Goal: Information Seeking & Learning: Learn about a topic

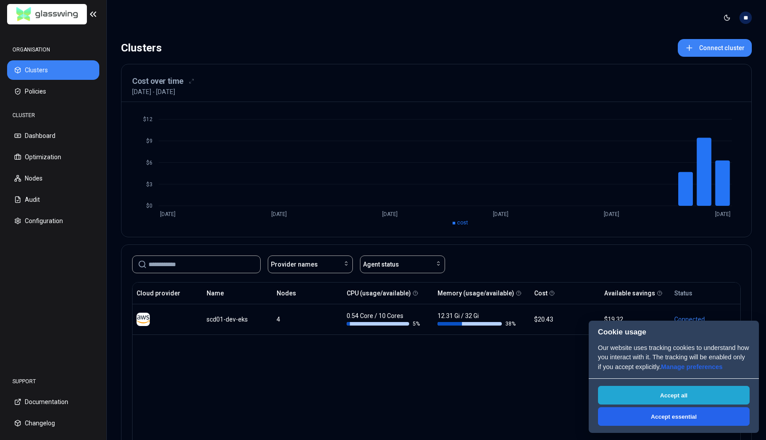
click at [691, 389] on button "Accept all" at bounding box center [674, 395] width 152 height 19
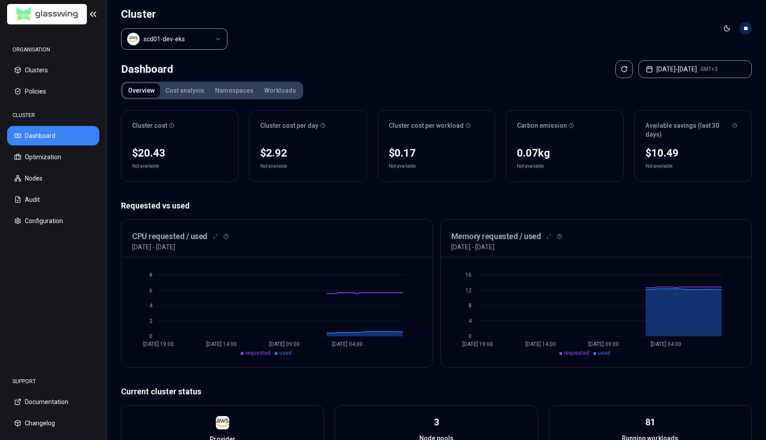
click at [345, 205] on p "Requested vs used" at bounding box center [436, 206] width 631 height 12
click at [46, 178] on button "Nodes" at bounding box center [53, 179] width 92 height 20
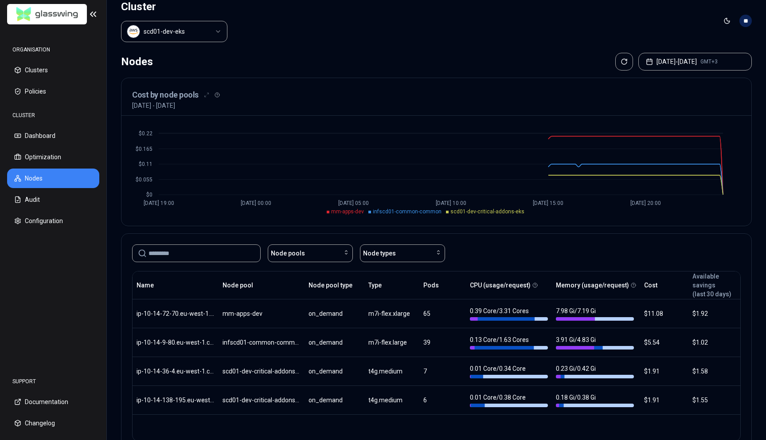
scroll to position [8, 0]
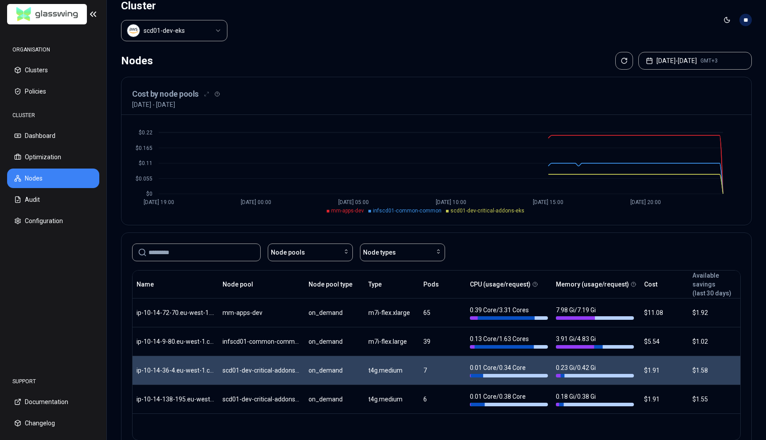
click at [240, 377] on body "ORGANISATION Clusters Policies CLUSTER Dashboard Optimization Nodes Audit Confi…" at bounding box center [383, 220] width 766 height 440
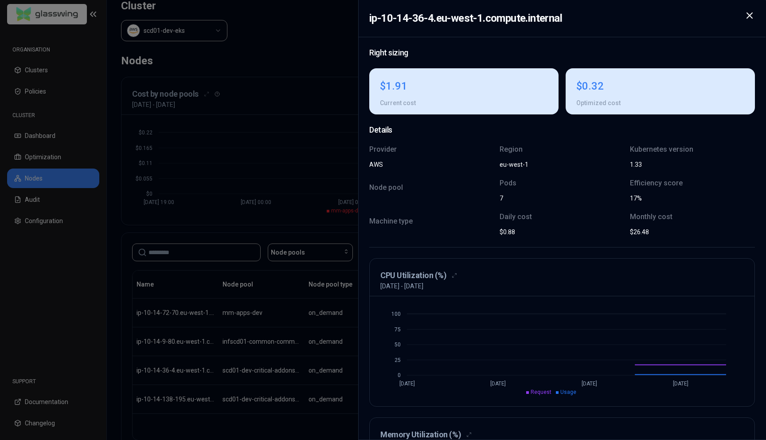
drag, startPoint x: 240, startPoint y: 377, endPoint x: 317, endPoint y: 163, distance: 227.7
click at [317, 163] on div at bounding box center [383, 220] width 766 height 440
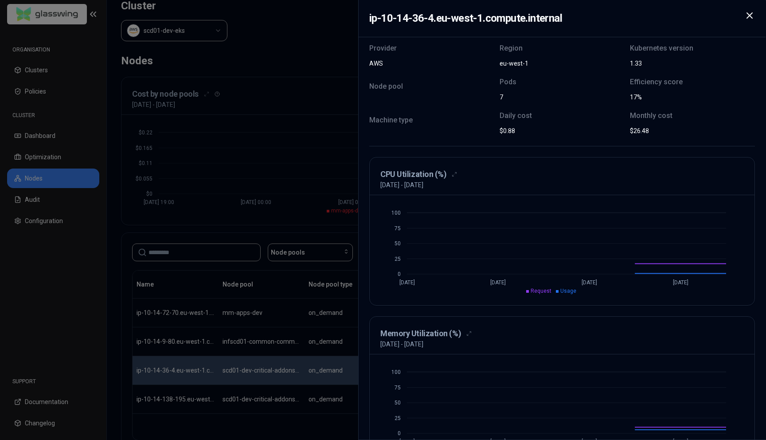
scroll to position [137, 0]
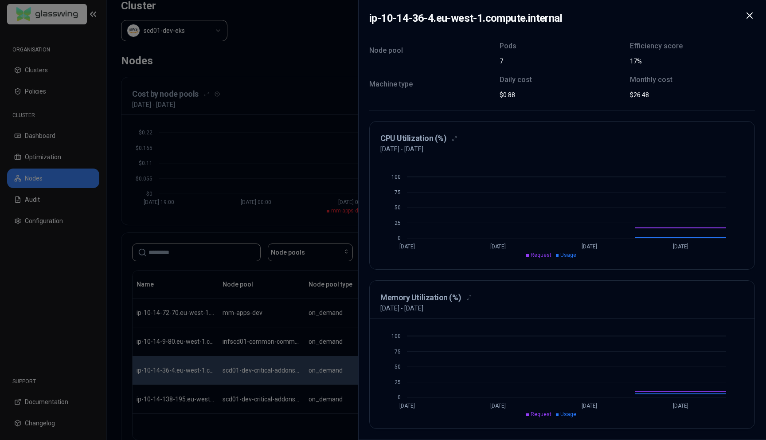
click at [129, 285] on div at bounding box center [383, 220] width 766 height 440
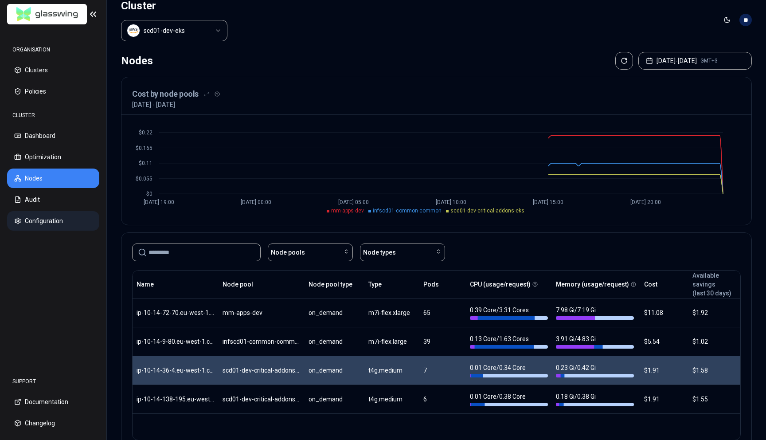
click at [70, 221] on button "Configuration" at bounding box center [53, 221] width 92 height 20
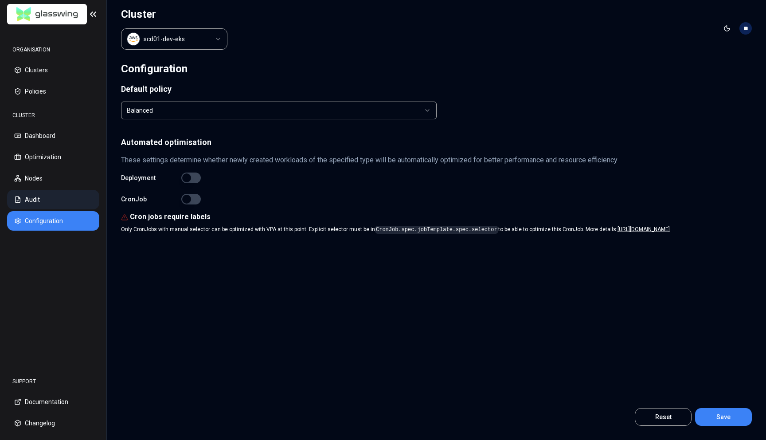
click at [21, 203] on button "Audit" at bounding box center [53, 200] width 92 height 20
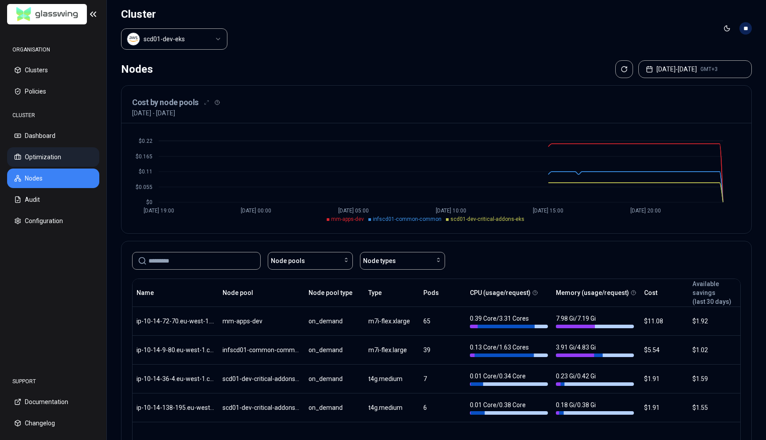
click at [58, 158] on button "Optimization" at bounding box center [53, 157] width 92 height 20
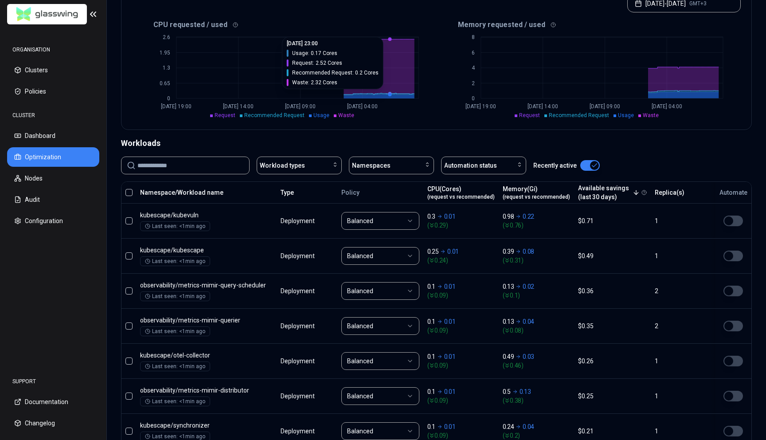
scroll to position [200, 0]
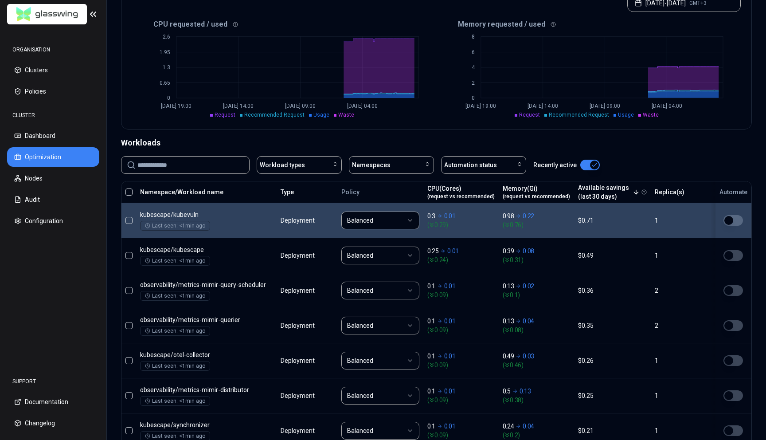
click at [390, 223] on html "ORGANISATION Clusters Policies CLUSTER Dashboard Optimization Nodes Audit Confi…" at bounding box center [383, 220] width 766 height 440
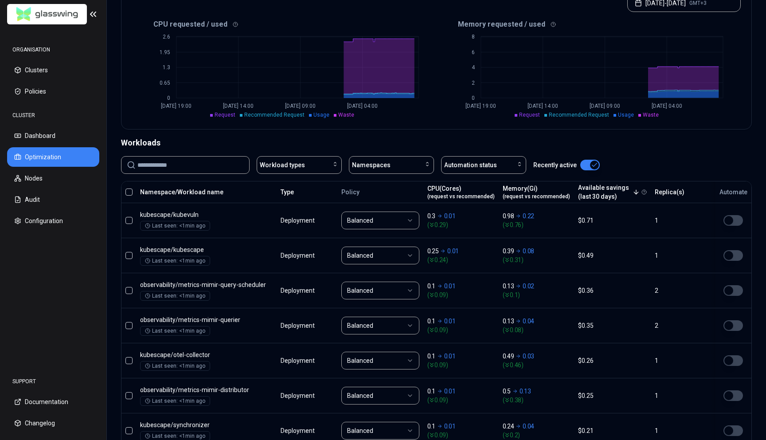
click at [390, 223] on html "ORGANISATION Clusters Policies CLUSTER Dashboard Optimization Nodes Audit Confi…" at bounding box center [383, 220] width 766 height 440
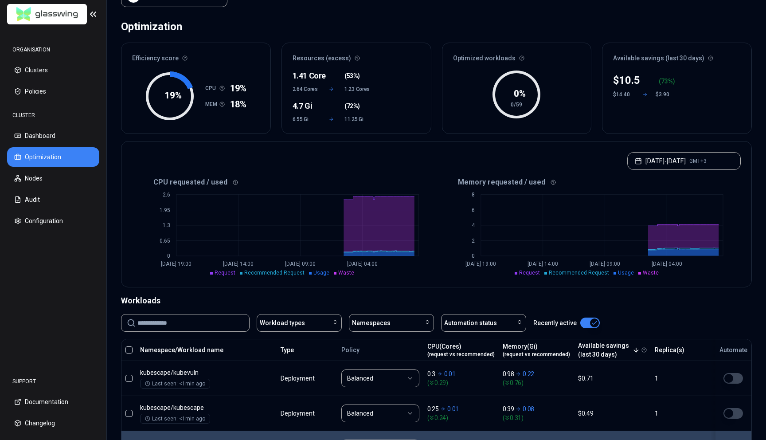
scroll to position [54, 0]
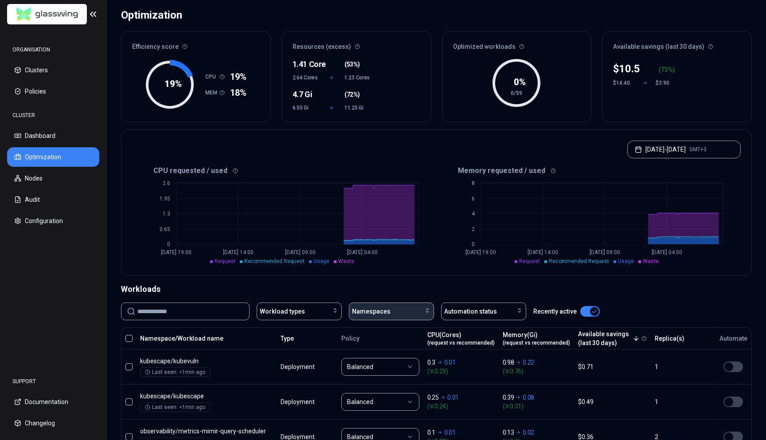
click at [377, 309] on span "Namespaces" at bounding box center [371, 311] width 39 height 9
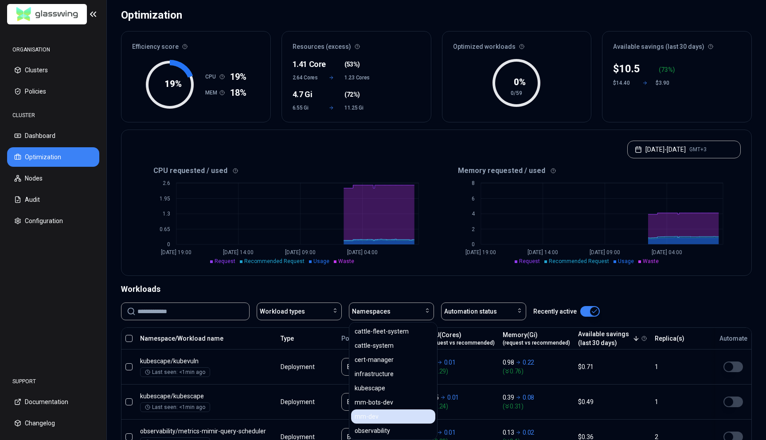
click at [404, 416] on div "mm-dev" at bounding box center [393, 416] width 84 height 14
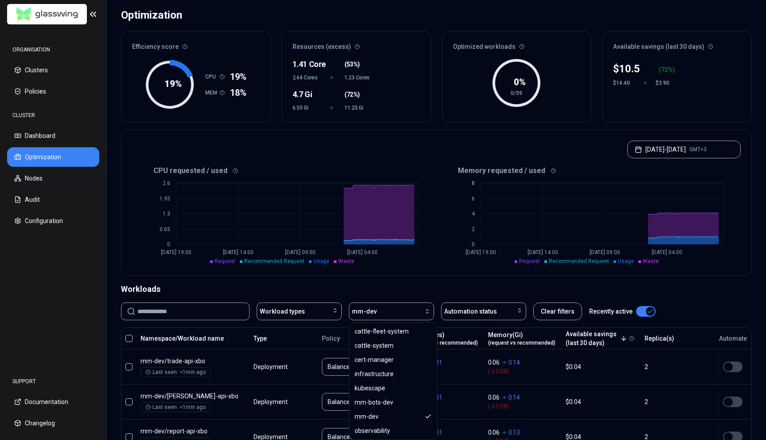
click at [329, 266] on div "CPU requested / used 0 0.65 1.3 1.95 2.6 Aug 16 19:00 Aug 18 14:00 Aug 20 09:00…" at bounding box center [437, 220] width 630 height 112
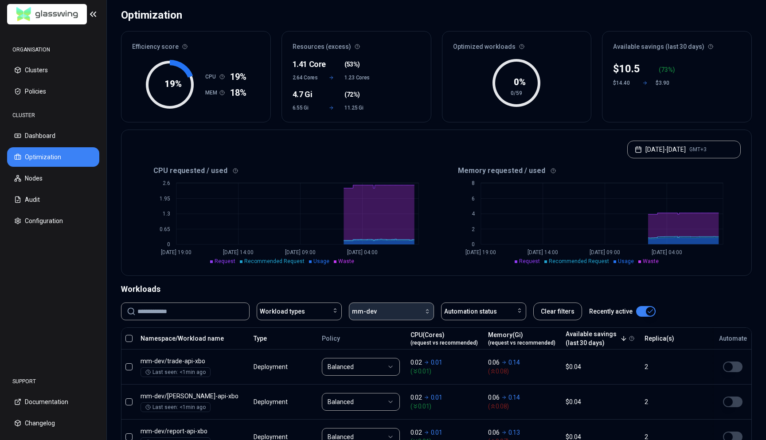
click at [356, 304] on button "mm-dev" at bounding box center [391, 311] width 85 height 18
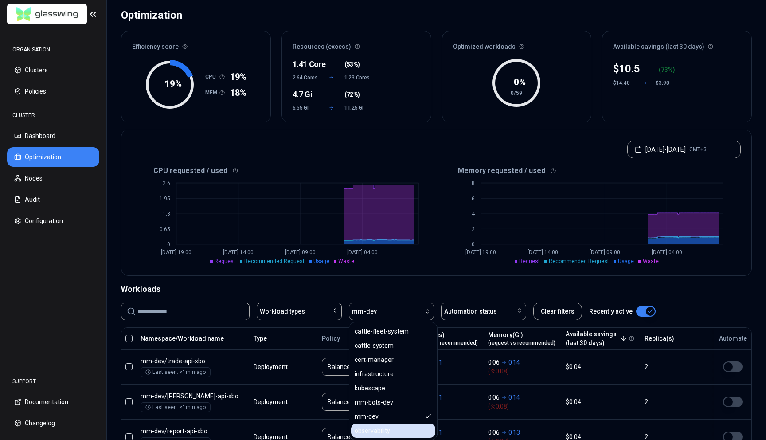
click at [396, 428] on div "observability" at bounding box center [393, 431] width 84 height 14
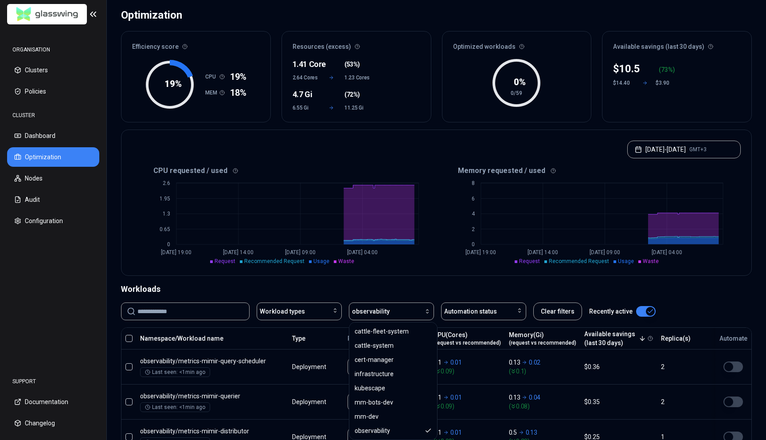
click at [376, 282] on div "Optimization Efficiency score 19 % CPU 19% MEM 18% Resources (excess) 1.41 Core…" at bounding box center [436, 375] width 659 height 744
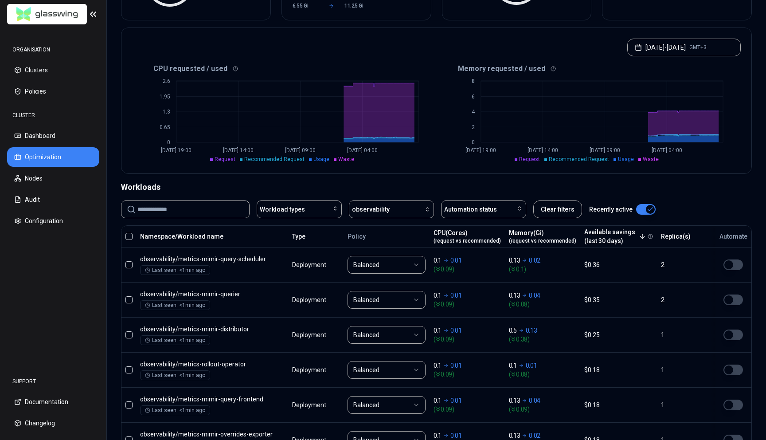
scroll to position [157, 0]
click at [68, 134] on button "Dashboard" at bounding box center [53, 136] width 92 height 20
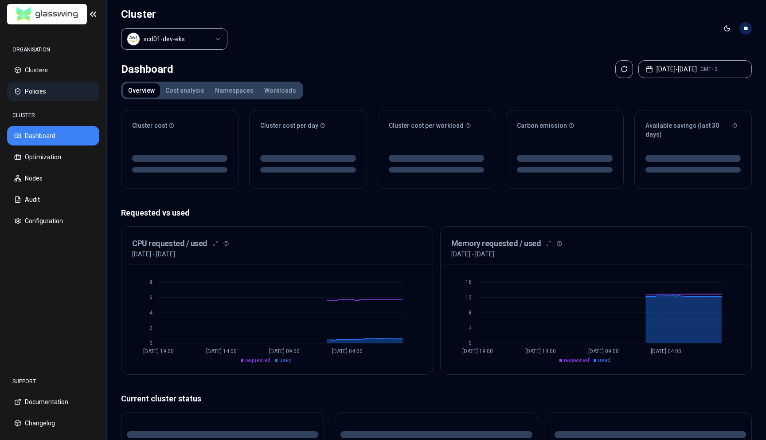
click at [46, 90] on button "Policies" at bounding box center [53, 92] width 92 height 20
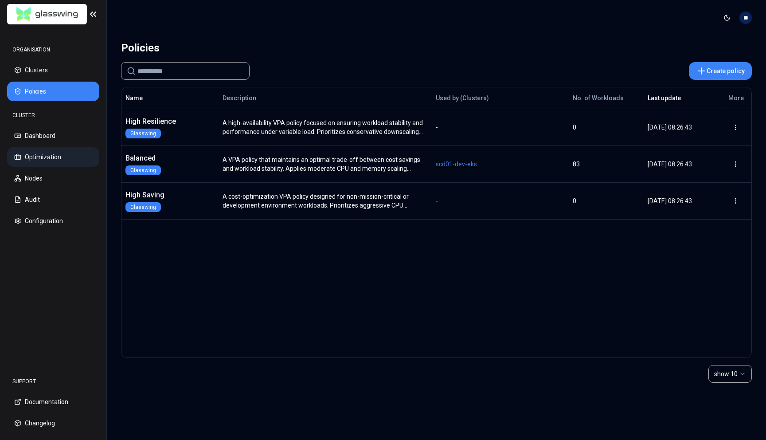
click at [36, 150] on button "Optimization" at bounding box center [53, 157] width 92 height 20
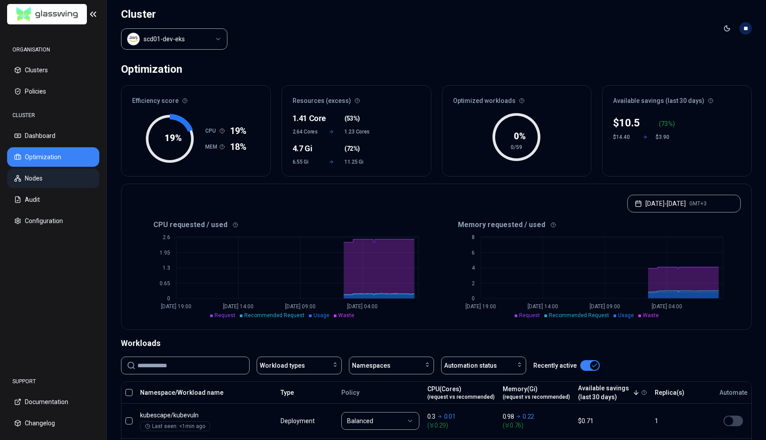
click at [42, 171] on button "Nodes" at bounding box center [53, 179] width 92 height 20
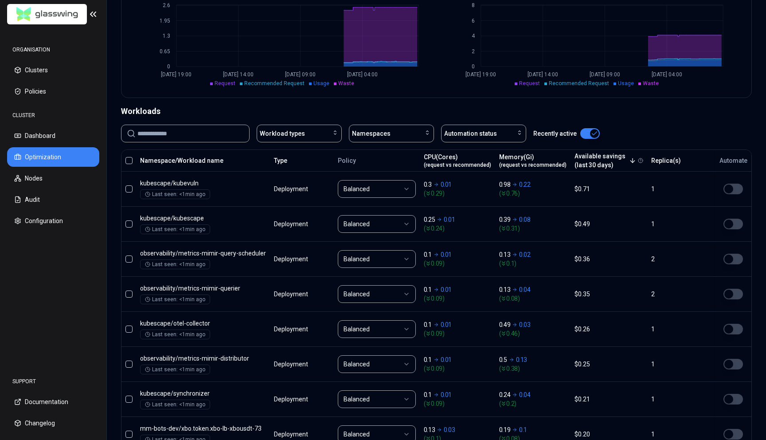
scroll to position [224, 0]
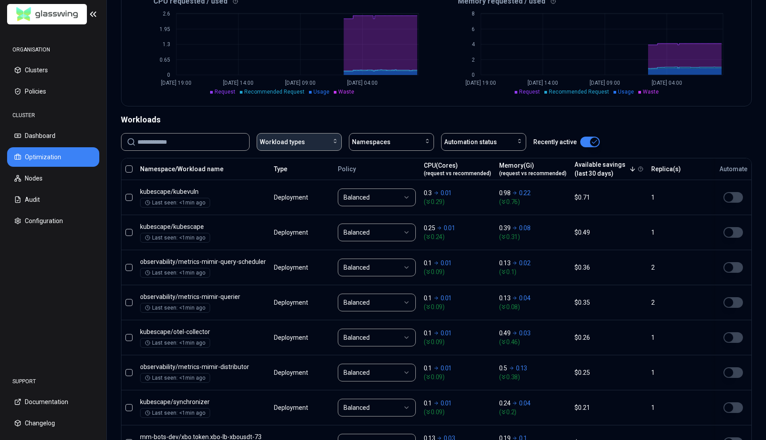
click at [310, 141] on div "Workload types" at bounding box center [299, 141] width 79 height 9
click at [302, 178] on div "Deployment" at bounding box center [301, 176] width 84 height 14
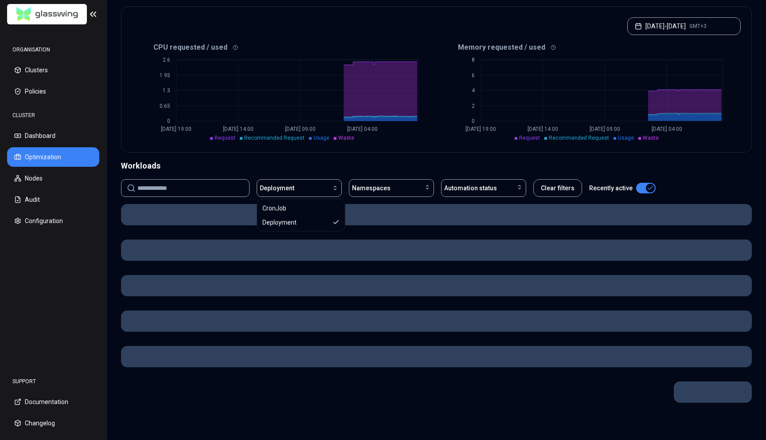
scroll to position [224, 0]
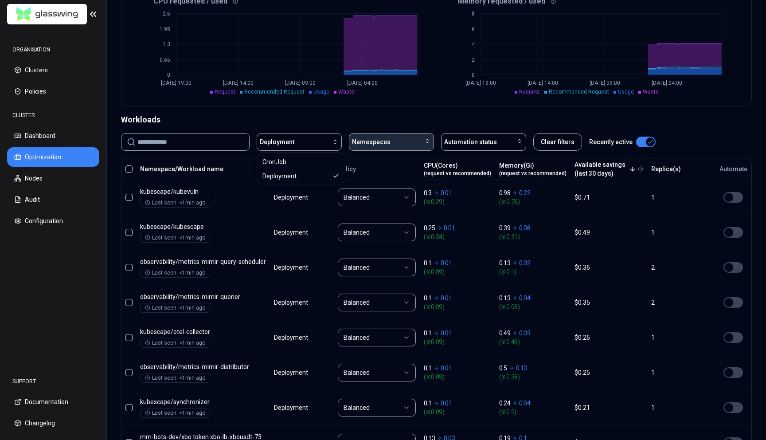
click at [394, 147] on button "Namespaces" at bounding box center [391, 142] width 85 height 18
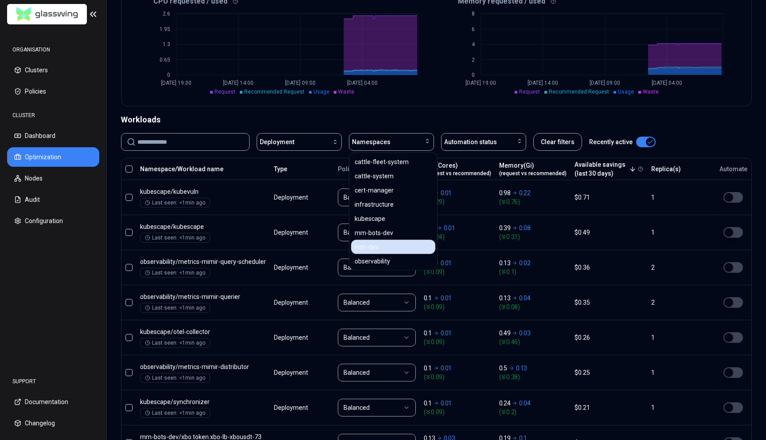
click at [378, 250] on div "mm-dev" at bounding box center [393, 247] width 84 height 14
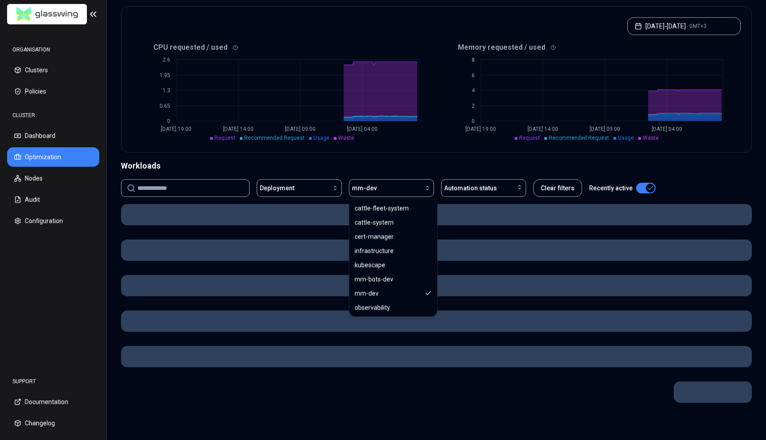
scroll to position [224, 0]
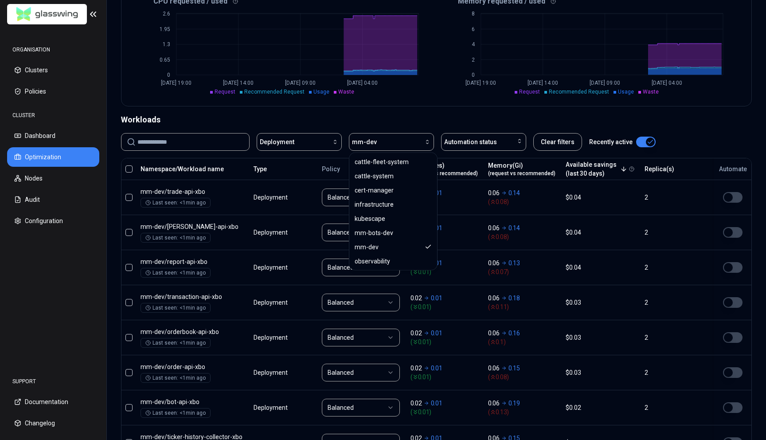
click at [387, 103] on div "CPU requested / used 0 0.65 1.3 1.95 2.6 Aug 16 19:00 Aug 18 14:00 Aug 20 09:00…" at bounding box center [437, 50] width 630 height 112
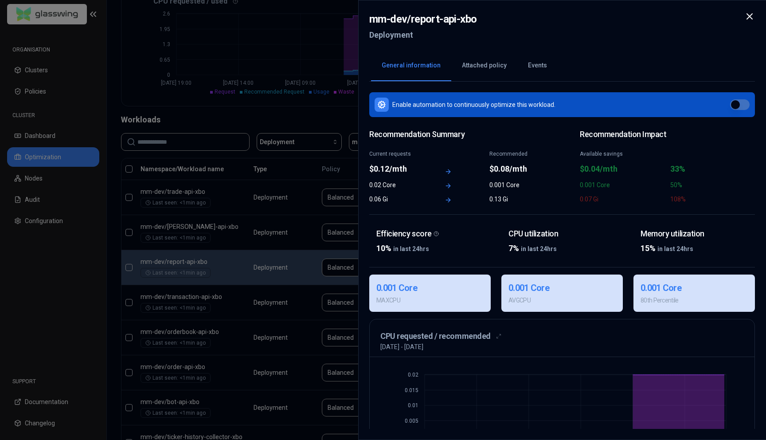
click at [500, 66] on button "Attached policy" at bounding box center [484, 65] width 66 height 31
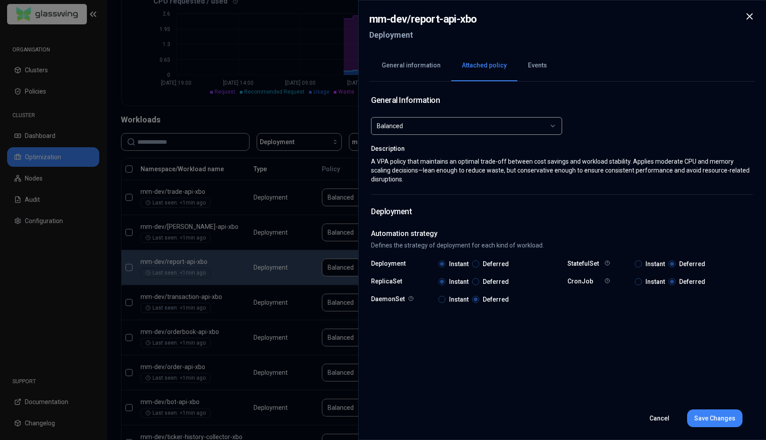
click at [448, 122] on div "Balanced" at bounding box center [463, 126] width 173 height 9
click at [311, 82] on div at bounding box center [383, 220] width 766 height 440
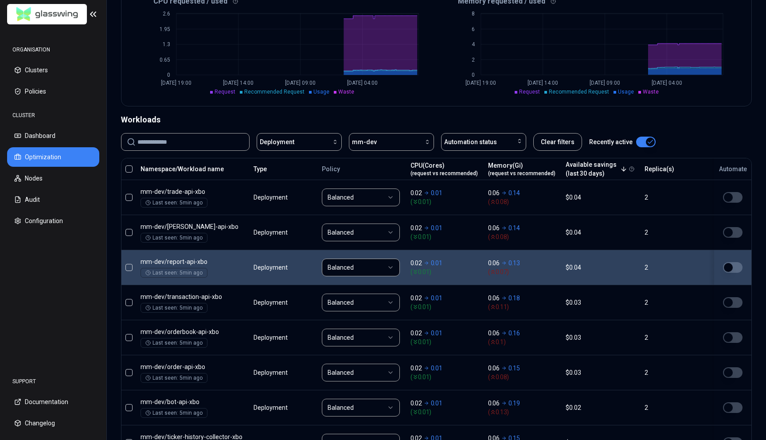
click at [467, 173] on span "(request vs recommended)" at bounding box center [444, 173] width 67 height 7
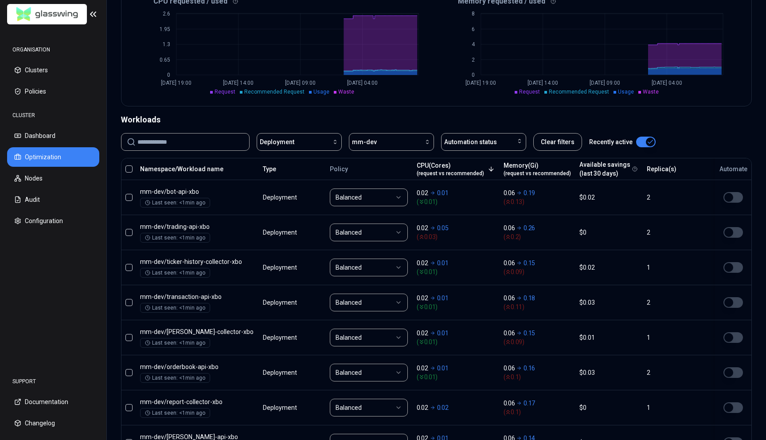
click at [467, 173] on span "(request vs recommended)" at bounding box center [450, 173] width 67 height 7
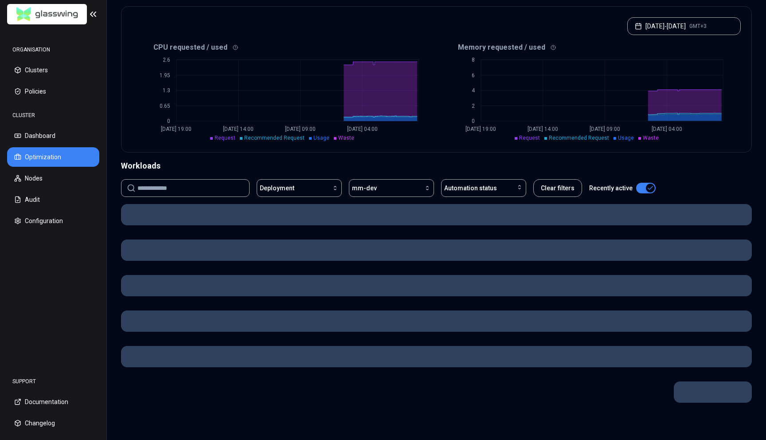
scroll to position [224, 0]
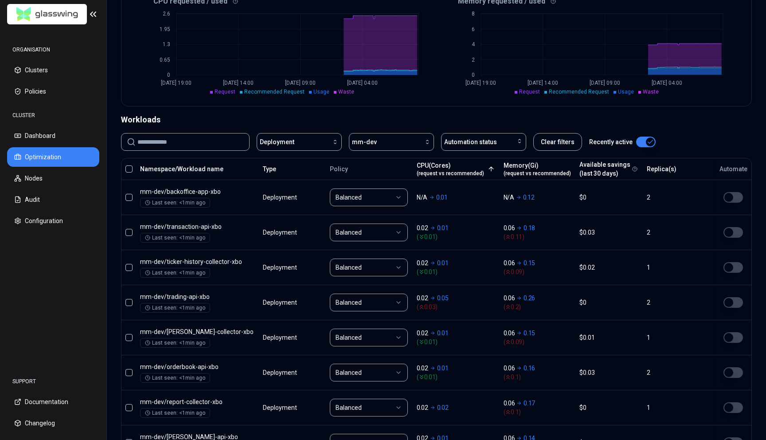
click at [580, 169] on button "Available savings (last 30 days)" at bounding box center [605, 169] width 51 height 18
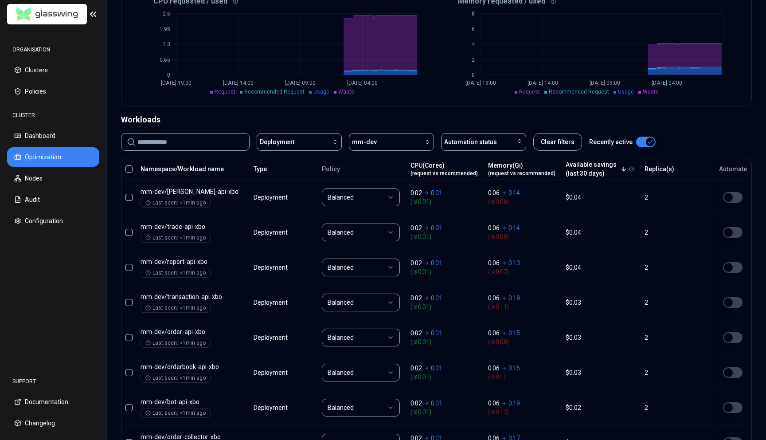
click at [579, 169] on button "Available savings (last 30 days)" at bounding box center [597, 169] width 62 height 18
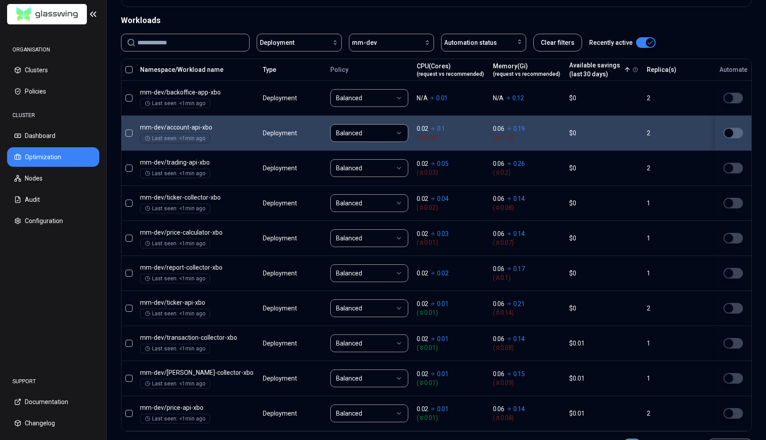
scroll to position [360, 0]
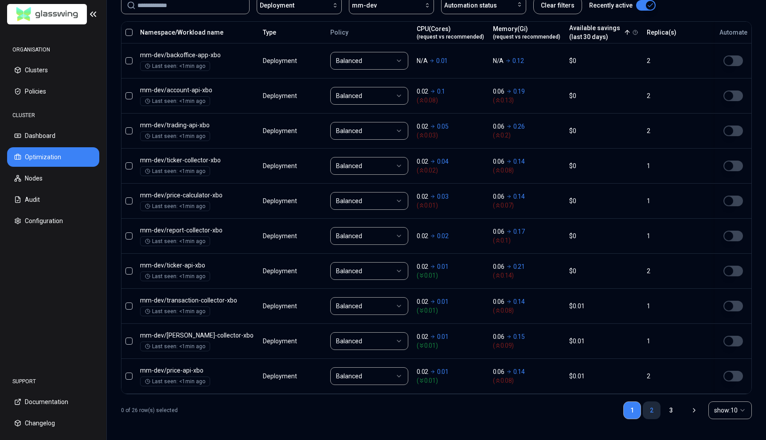
click at [651, 409] on link "2" at bounding box center [652, 410] width 18 height 18
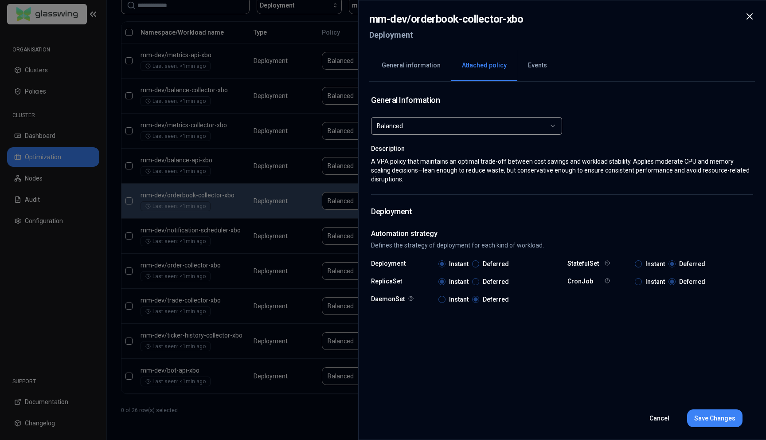
click at [532, 67] on button "Events" at bounding box center [538, 65] width 40 height 31
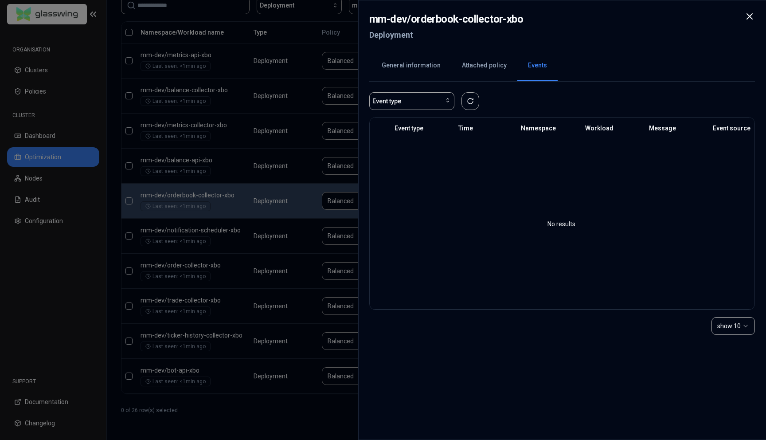
click at [400, 63] on button "General information" at bounding box center [411, 65] width 80 height 31
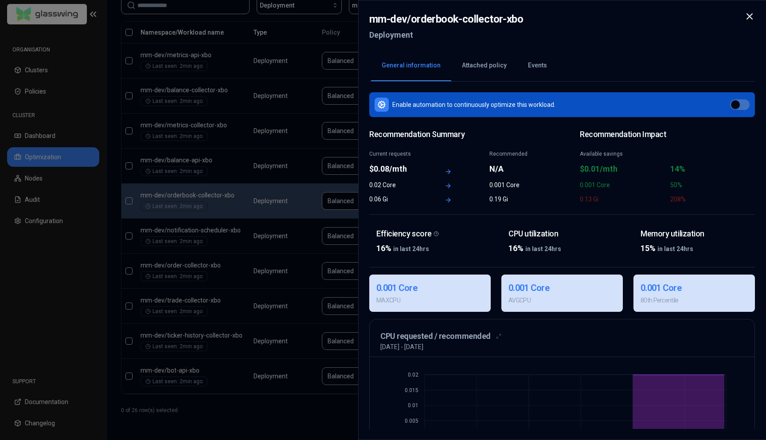
click at [270, 268] on div at bounding box center [383, 220] width 766 height 440
